Goal: Task Accomplishment & Management: Use online tool/utility

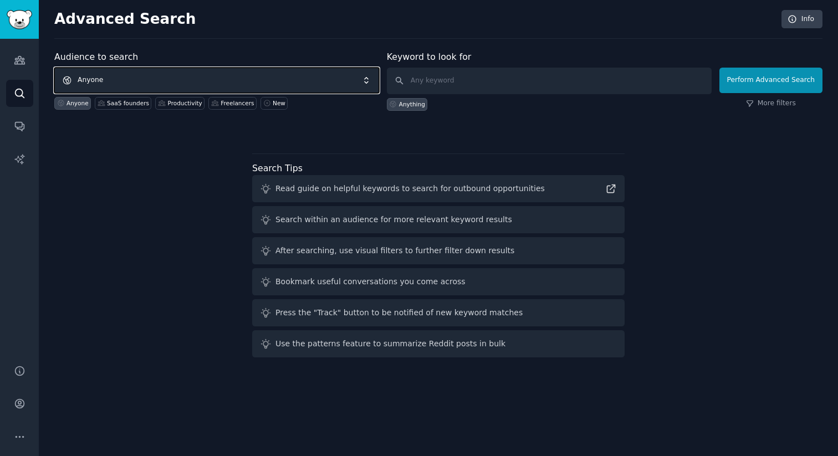
click at [265, 78] on span "Anyone" at bounding box center [216, 80] width 325 height 25
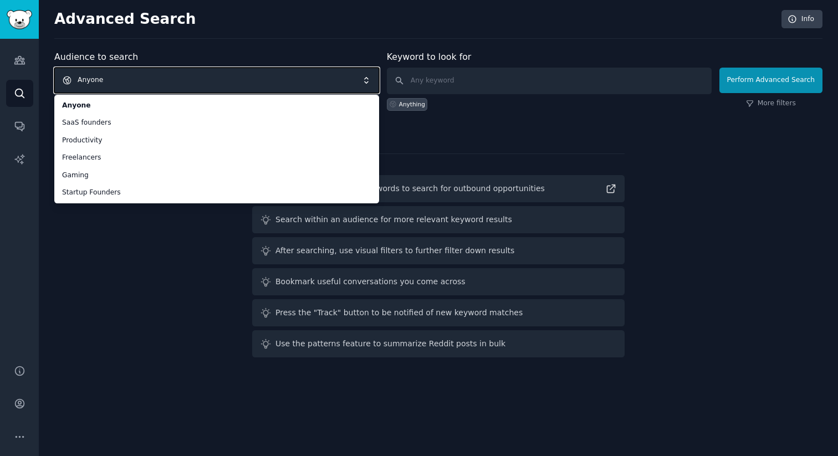
click at [156, 234] on div "Audience to search Anyone Anyone SaaS founders Productivity Freelancers Gaming …" at bounding box center [438, 205] width 768 height 311
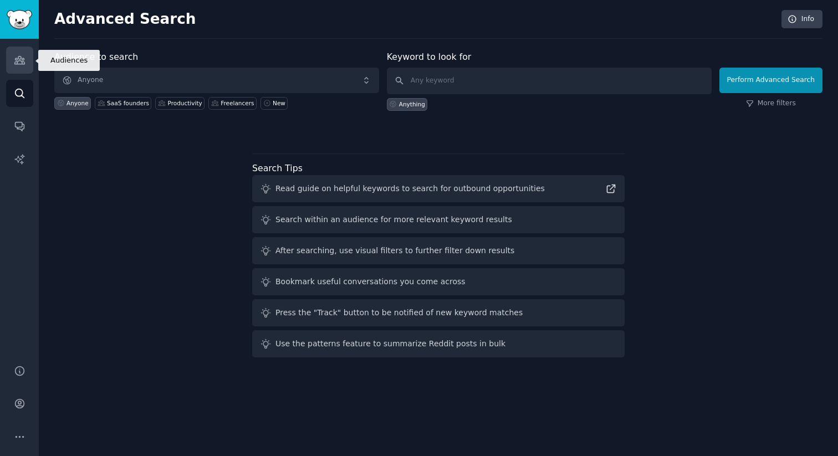
click at [20, 66] on link "Audiences" at bounding box center [19, 60] width 27 height 27
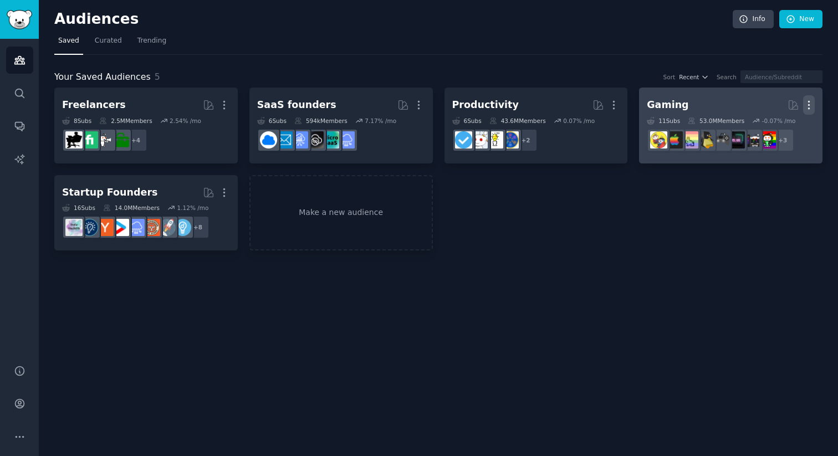
click at [808, 107] on icon "button" at bounding box center [809, 105] width 12 height 12
click at [786, 130] on p "Delete" at bounding box center [778, 128] width 25 height 12
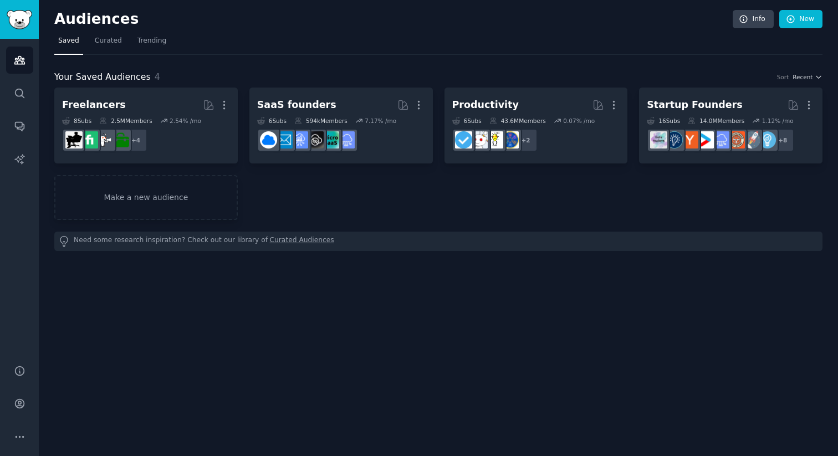
click at [618, 55] on div "Your Saved Audiences 4 Sort Recent Freelancers More 8 Sub s 2.5M Members 2.54 %…" at bounding box center [438, 153] width 768 height 196
click at [803, 20] on link "New" at bounding box center [800, 19] width 43 height 19
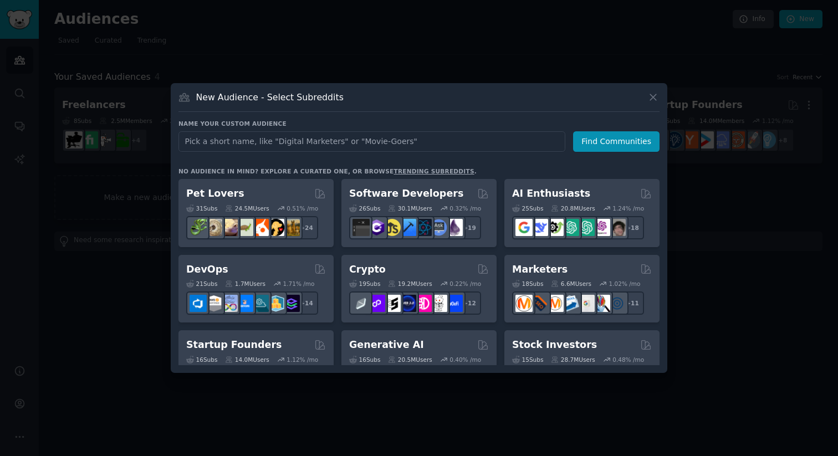
click at [430, 135] on input "text" at bounding box center [371, 141] width 387 height 20
type input "parent"
click at [613, 139] on button "Find Communities" at bounding box center [616, 141] width 86 height 20
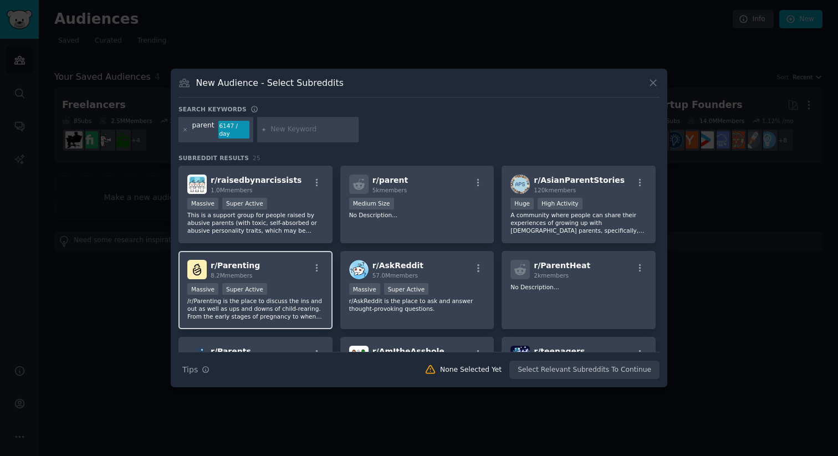
click at [283, 285] on div "Massive Super Active" at bounding box center [255, 290] width 136 height 14
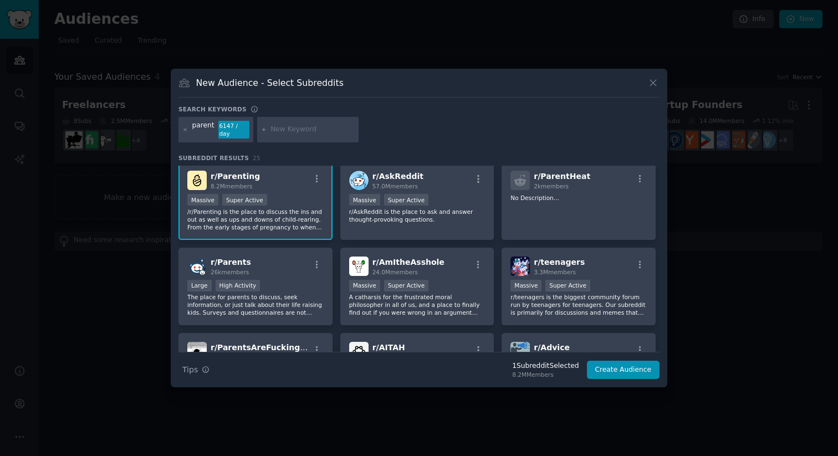
scroll to position [100, 0]
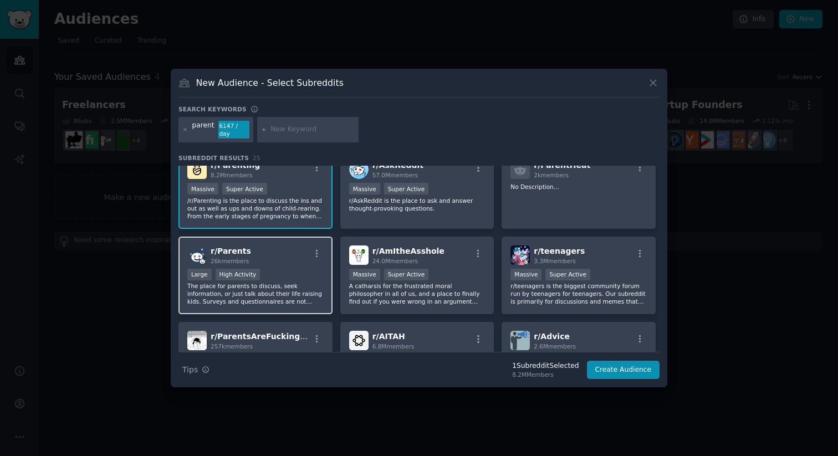
click at [285, 271] on div "Large High Activity" at bounding box center [255, 276] width 136 height 14
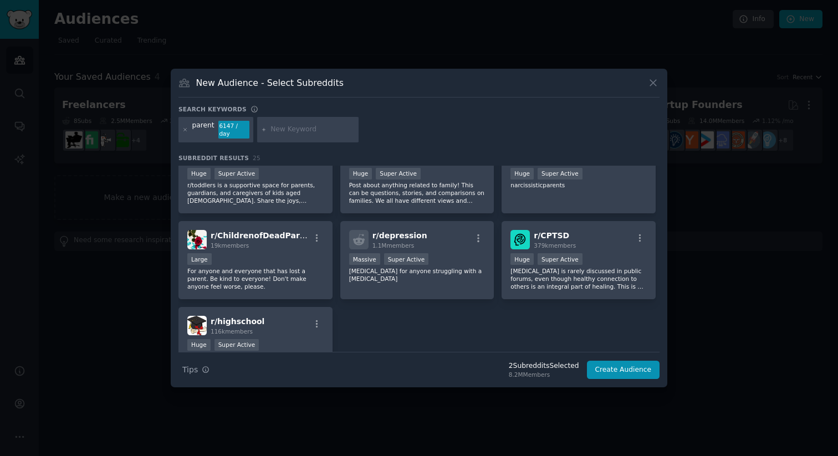
scroll to position [556, 0]
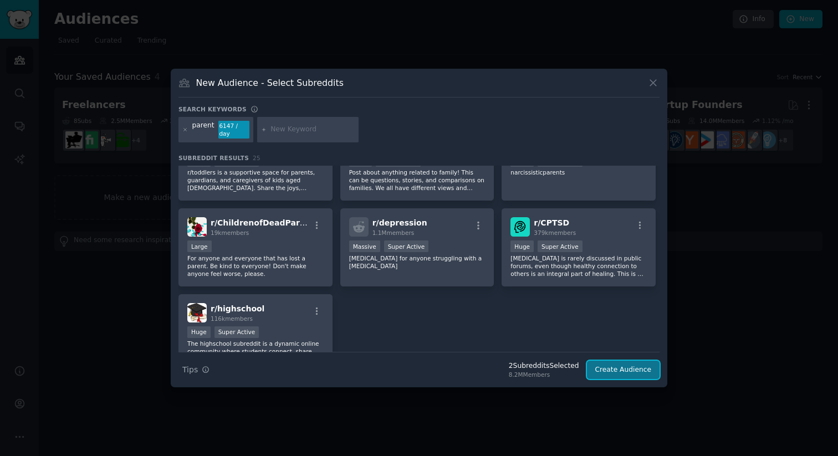
click at [617, 363] on button "Create Audience" at bounding box center [623, 370] width 73 height 19
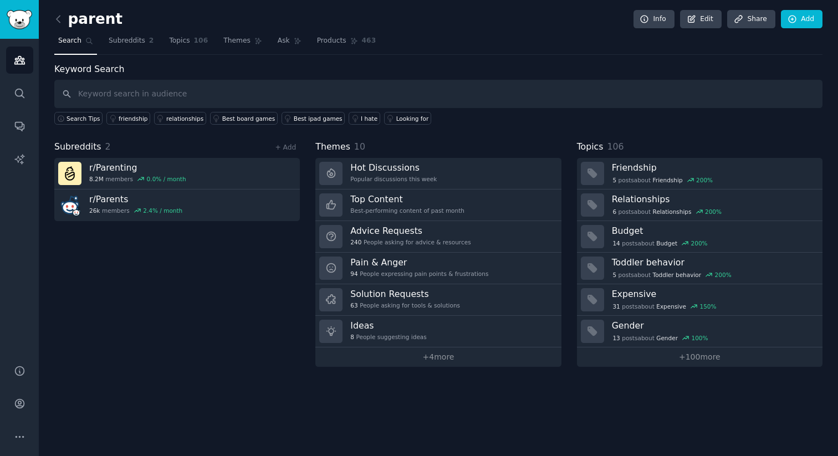
click at [650, 127] on div "Keyword Search Search Tips friendship relationships Best board games Best ipad …" at bounding box center [438, 215] width 768 height 304
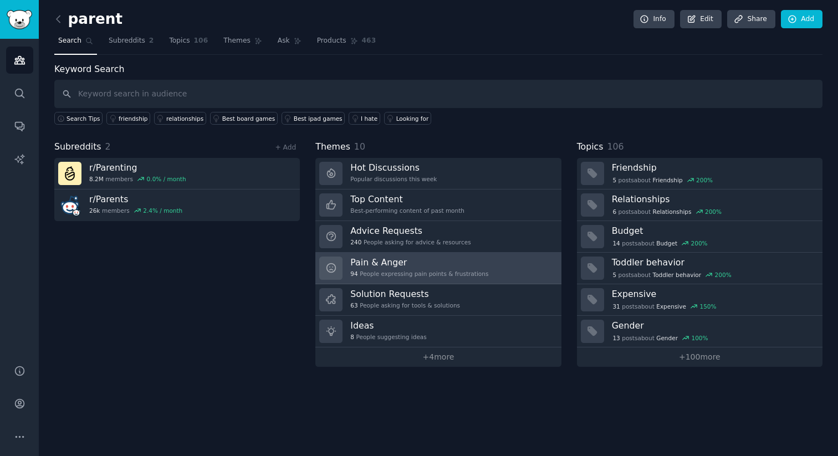
click at [411, 265] on h3 "Pain & Anger" at bounding box center [419, 262] width 138 height 12
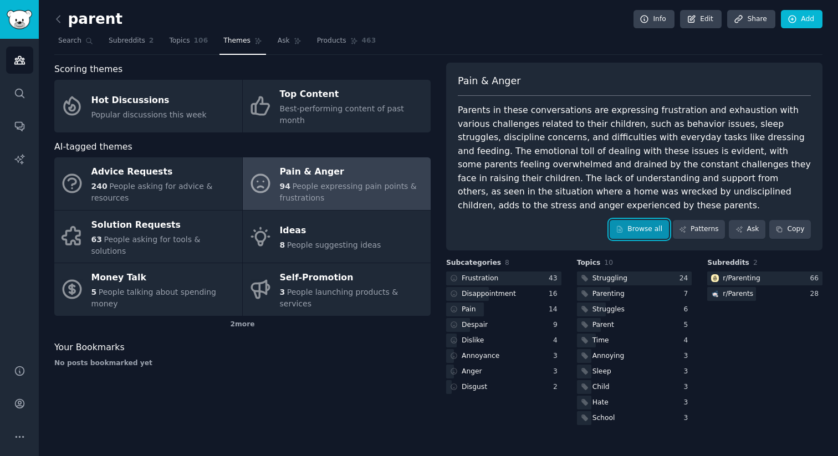
click at [643, 233] on link "Browse all" at bounding box center [638, 229] width 59 height 19
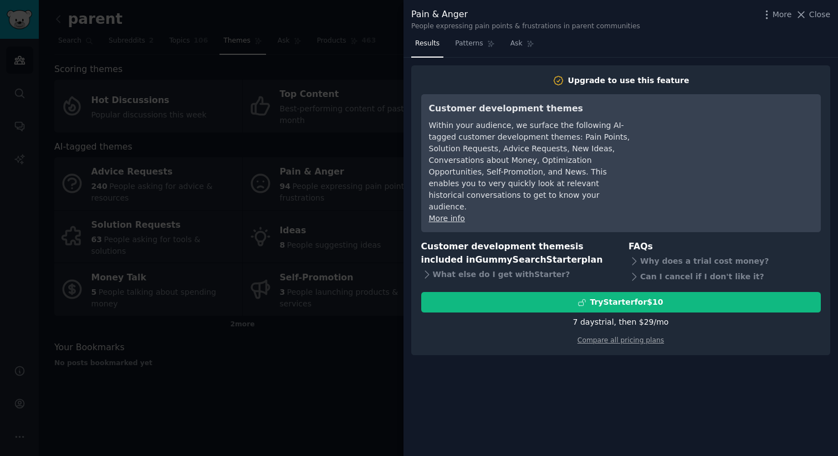
click at [358, 334] on div at bounding box center [419, 228] width 838 height 456
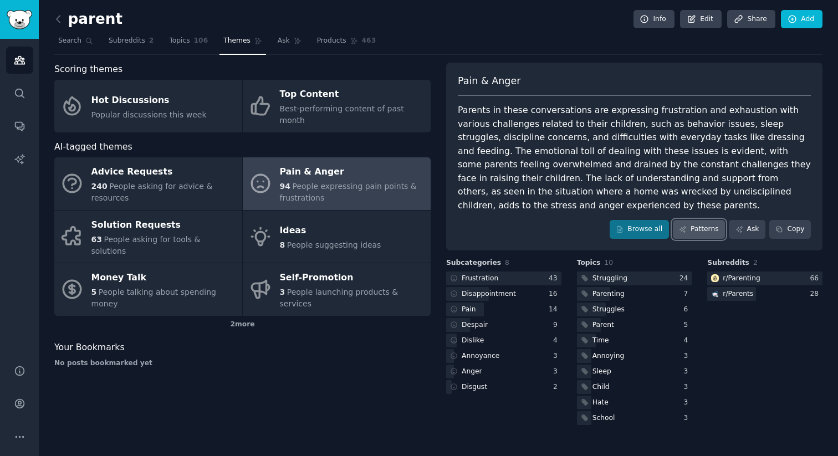
click at [699, 230] on link "Patterns" at bounding box center [698, 229] width 52 height 19
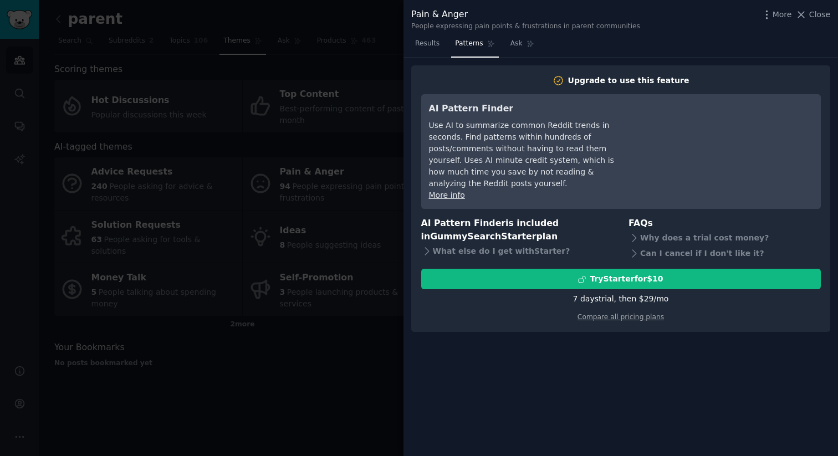
click at [327, 384] on div at bounding box center [419, 228] width 838 height 456
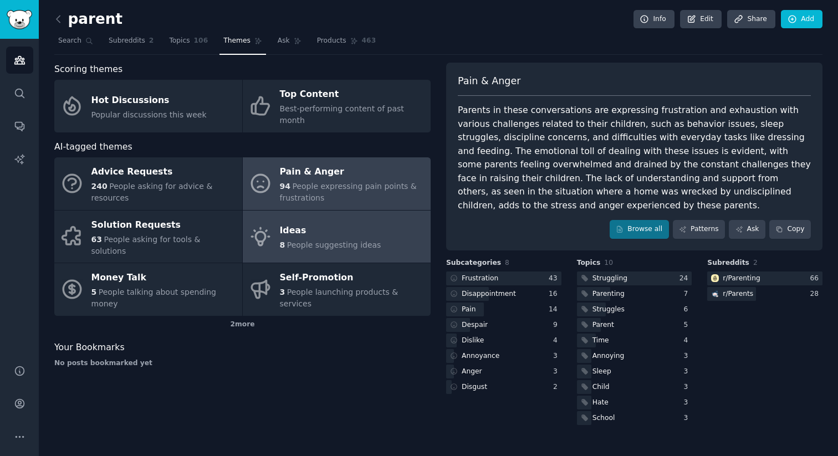
click at [339, 222] on div "Ideas" at bounding box center [330, 231] width 101 height 18
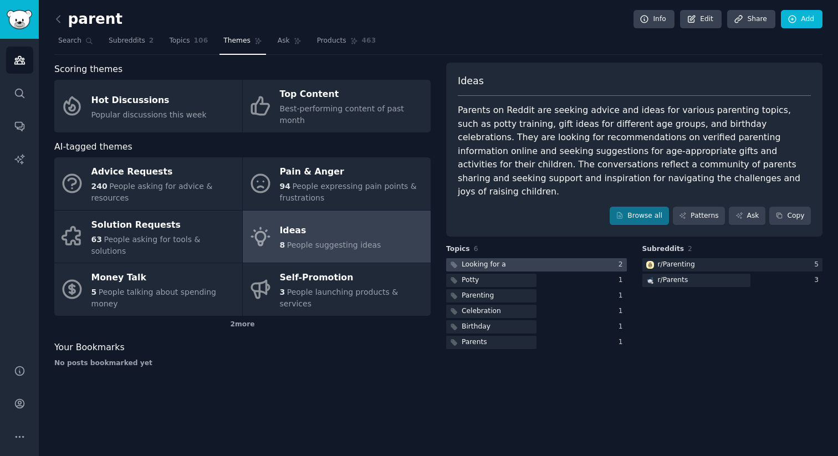
click at [505, 258] on div at bounding box center [536, 265] width 181 height 14
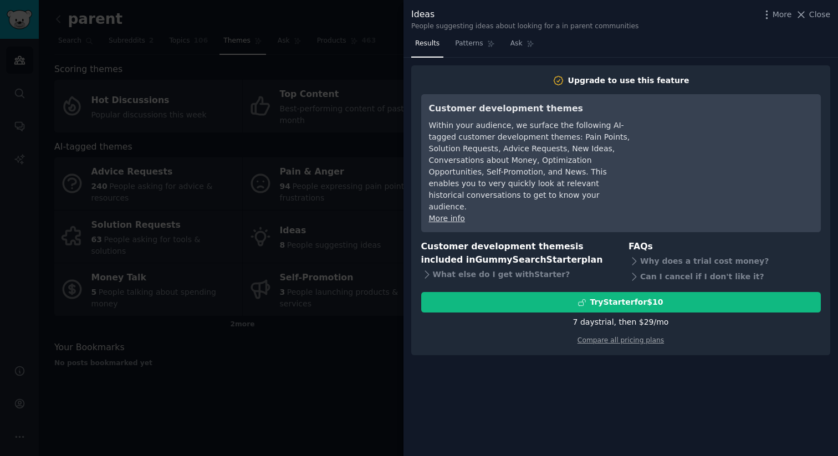
click at [312, 379] on div at bounding box center [419, 228] width 838 height 456
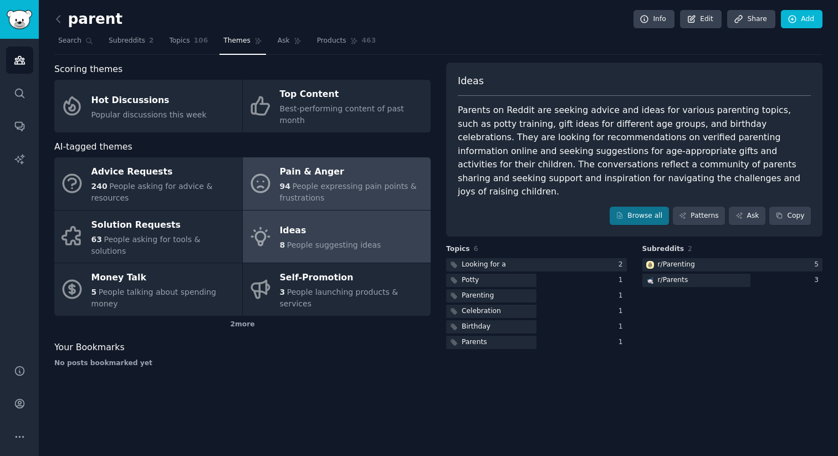
click at [342, 182] on span "People expressing pain points & frustrations" at bounding box center [348, 192] width 137 height 20
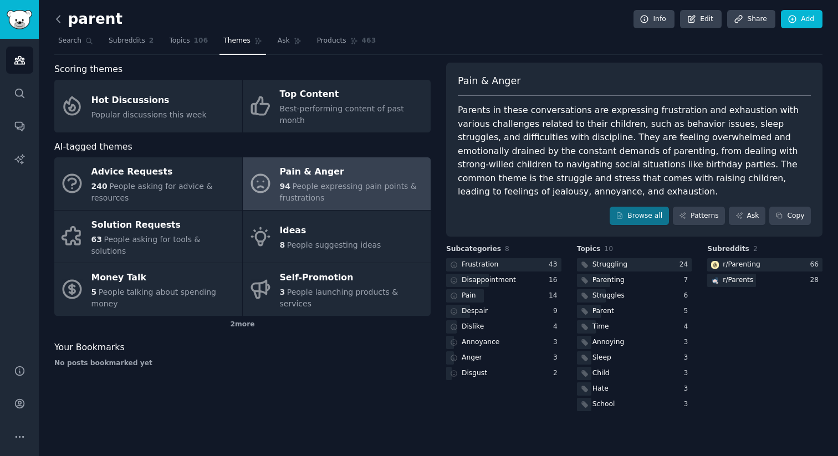
click at [55, 17] on icon at bounding box center [59, 19] width 12 height 12
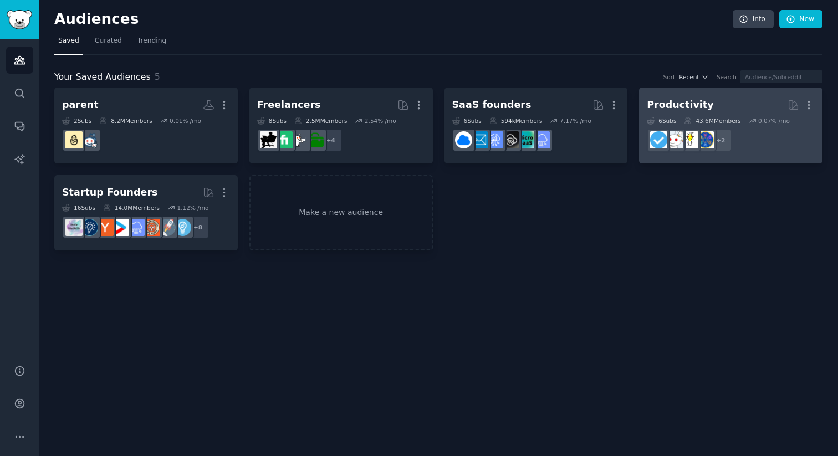
click at [743, 114] on h2 "Productivity More" at bounding box center [730, 104] width 168 height 19
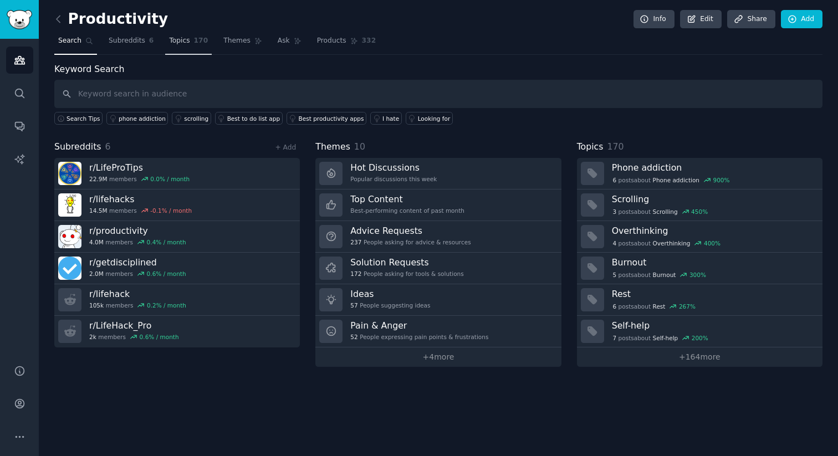
click at [179, 42] on span "Topics" at bounding box center [179, 41] width 20 height 10
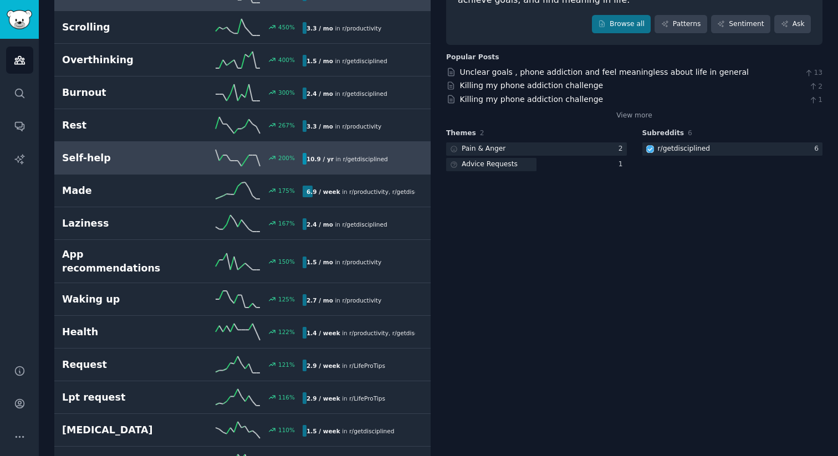
scroll to position [138, 0]
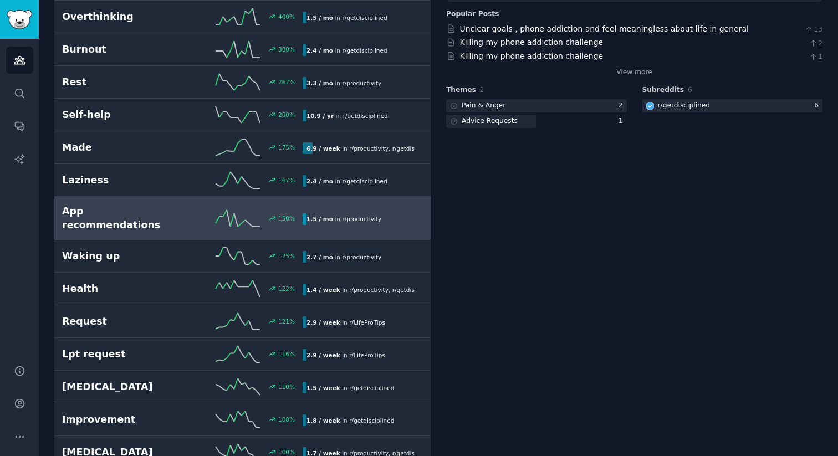
click at [166, 212] on h2 "App recommendations" at bounding box center [122, 217] width 120 height 27
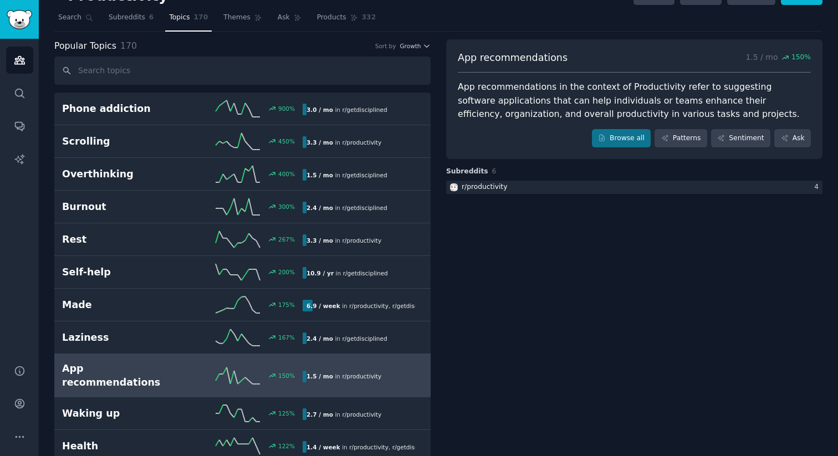
scroll to position [24, 0]
click at [608, 103] on div "App recommendations in the context of Productivity refer to suggesting software…" at bounding box center [634, 100] width 353 height 41
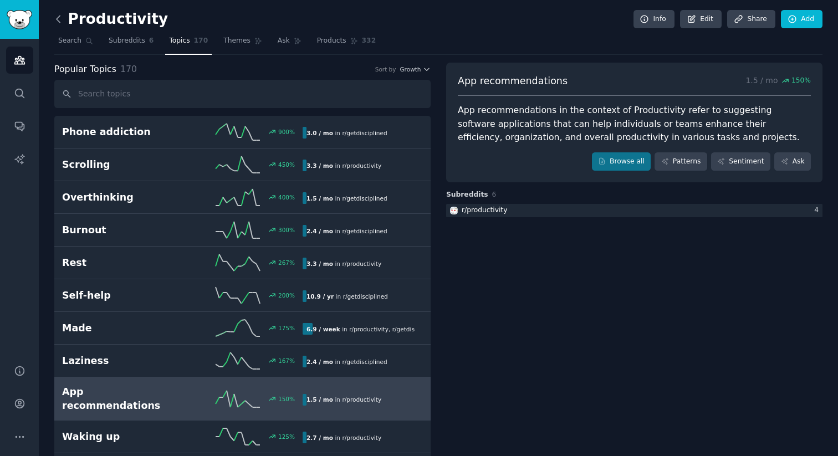
click at [61, 22] on icon at bounding box center [59, 19] width 12 height 12
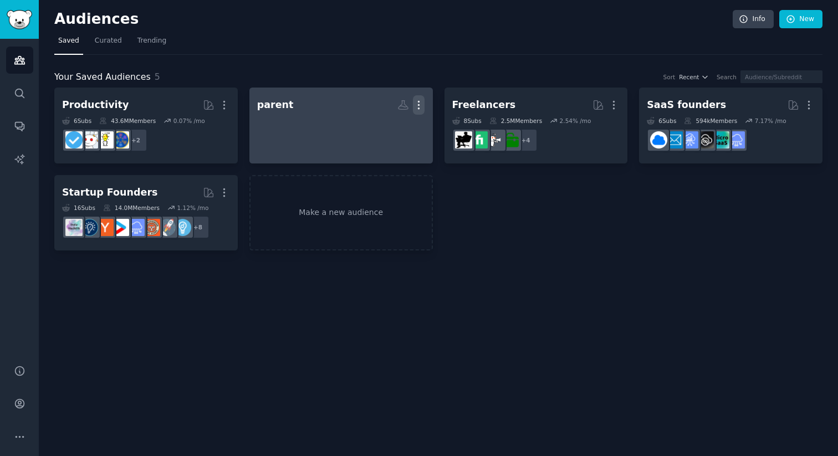
click at [420, 106] on icon "button" at bounding box center [419, 105] width 12 height 12
click at [389, 131] on p "Delete" at bounding box center [388, 128] width 25 height 12
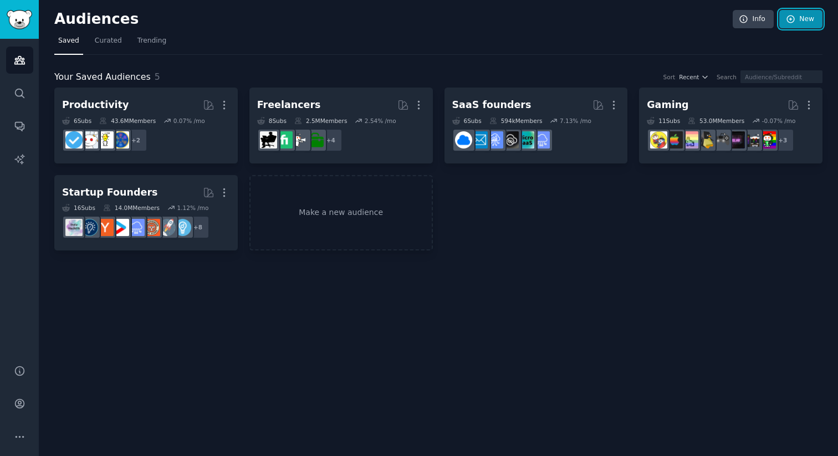
click at [803, 21] on link "New" at bounding box center [800, 19] width 43 height 19
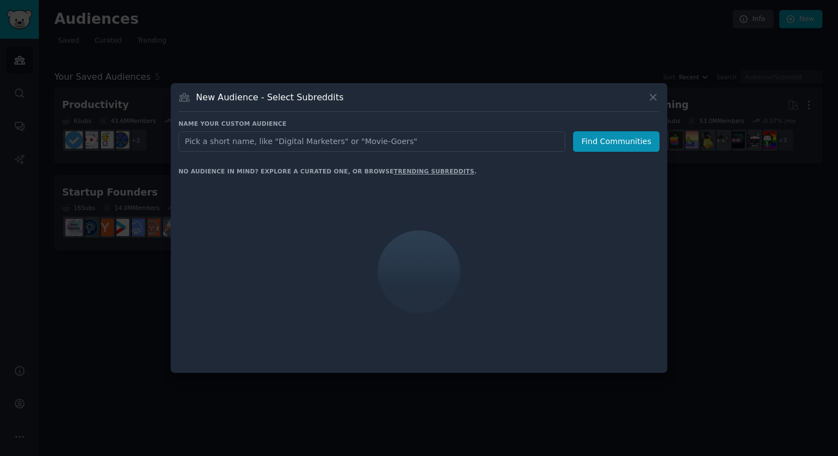
click at [465, 141] on input "text" at bounding box center [371, 141] width 387 height 20
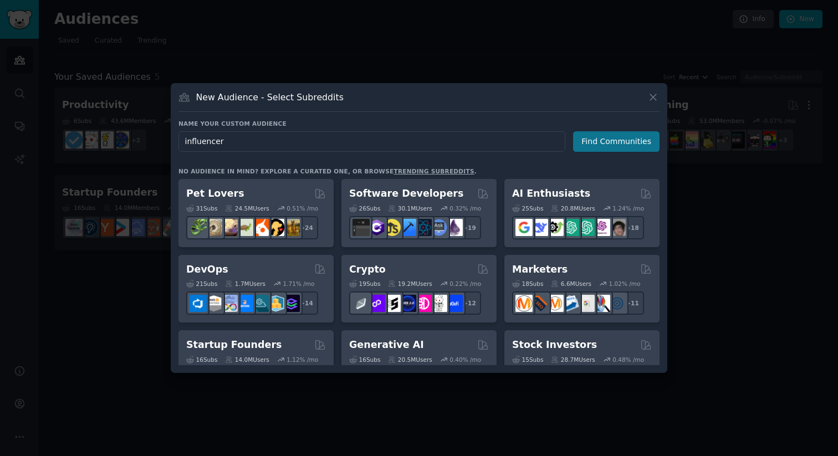
type input "influencer"
click at [625, 143] on button "Find Communities" at bounding box center [616, 141] width 86 height 20
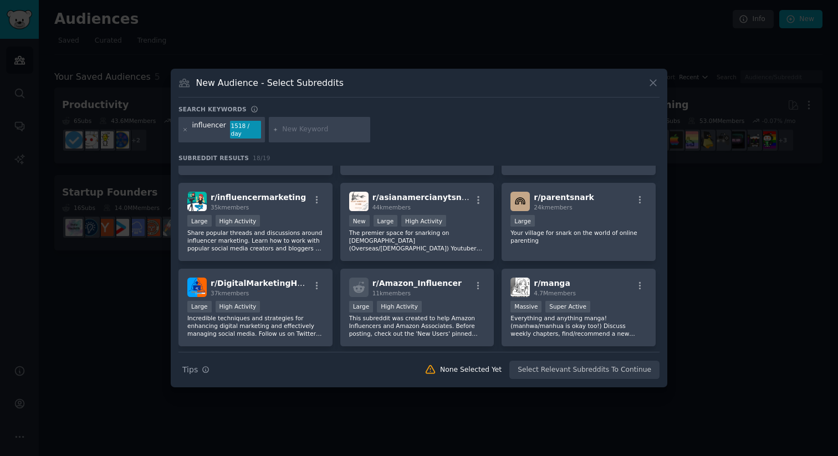
scroll to position [345, 0]
